Goal: Book appointment/travel/reservation

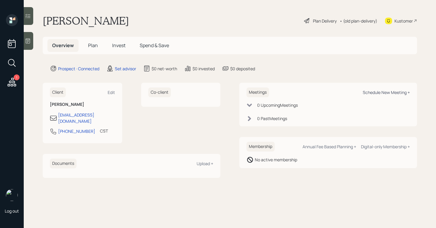
click at [381, 93] on div "Schedule New Meeting +" at bounding box center [386, 93] width 47 height 6
select select "round-[PERSON_NAME]"
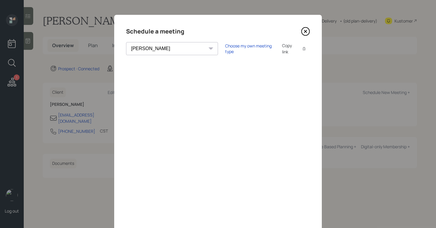
click at [303, 31] on icon at bounding box center [305, 31] width 9 height 9
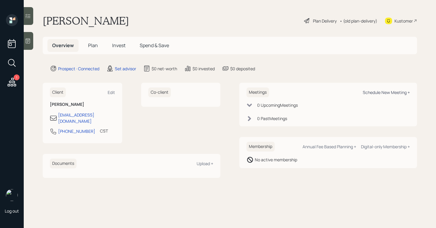
click at [374, 94] on div "Schedule New Meeting +" at bounding box center [386, 93] width 47 height 6
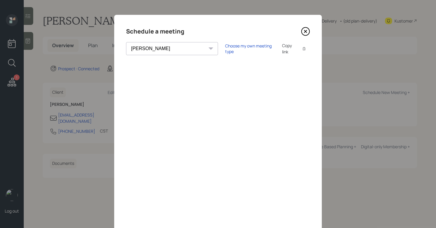
click at [161, 51] on select "Theresa Spinello Matthew Burke Aleksandra Szegda Eitan Bar-David Ian Yamey Trev…" at bounding box center [172, 48] width 92 height 13
click at [161, 50] on select "Theresa Spinello Matthew Burke Aleksandra Szegda Eitan Bar-David Ian Yamey Trev…" at bounding box center [172, 48] width 92 height 13
click at [126, 42] on select "Theresa Spinello Matthew Burke Aleksandra Szegda Eitan Bar-David Ian Yamey Trev…" at bounding box center [172, 48] width 92 height 13
click at [161, 50] on select "Theresa Spinello Matthew Burke Aleksandra Szegda Eitan Bar-David Ian Yamey Trev…" at bounding box center [172, 48] width 92 height 13
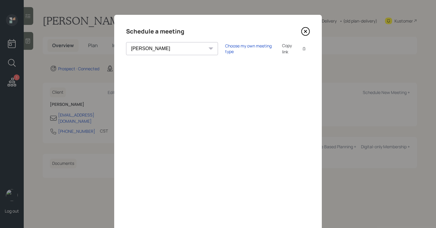
select select "d946c976-65aa-4529-ac9d-02c4f1114fc0"
click at [126, 42] on select "Theresa Spinello Matthew Burke Aleksandra Szegda Eitan Bar-David Ian Yamey Trev…" at bounding box center [172, 48] width 92 height 13
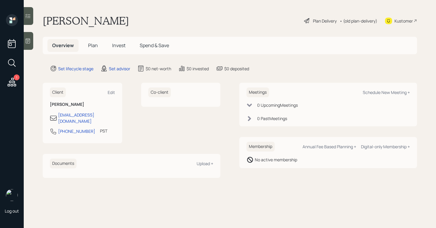
click at [399, 21] on div "Kustomer" at bounding box center [403, 21] width 18 height 6
